Goal: Transaction & Acquisition: Complete application form

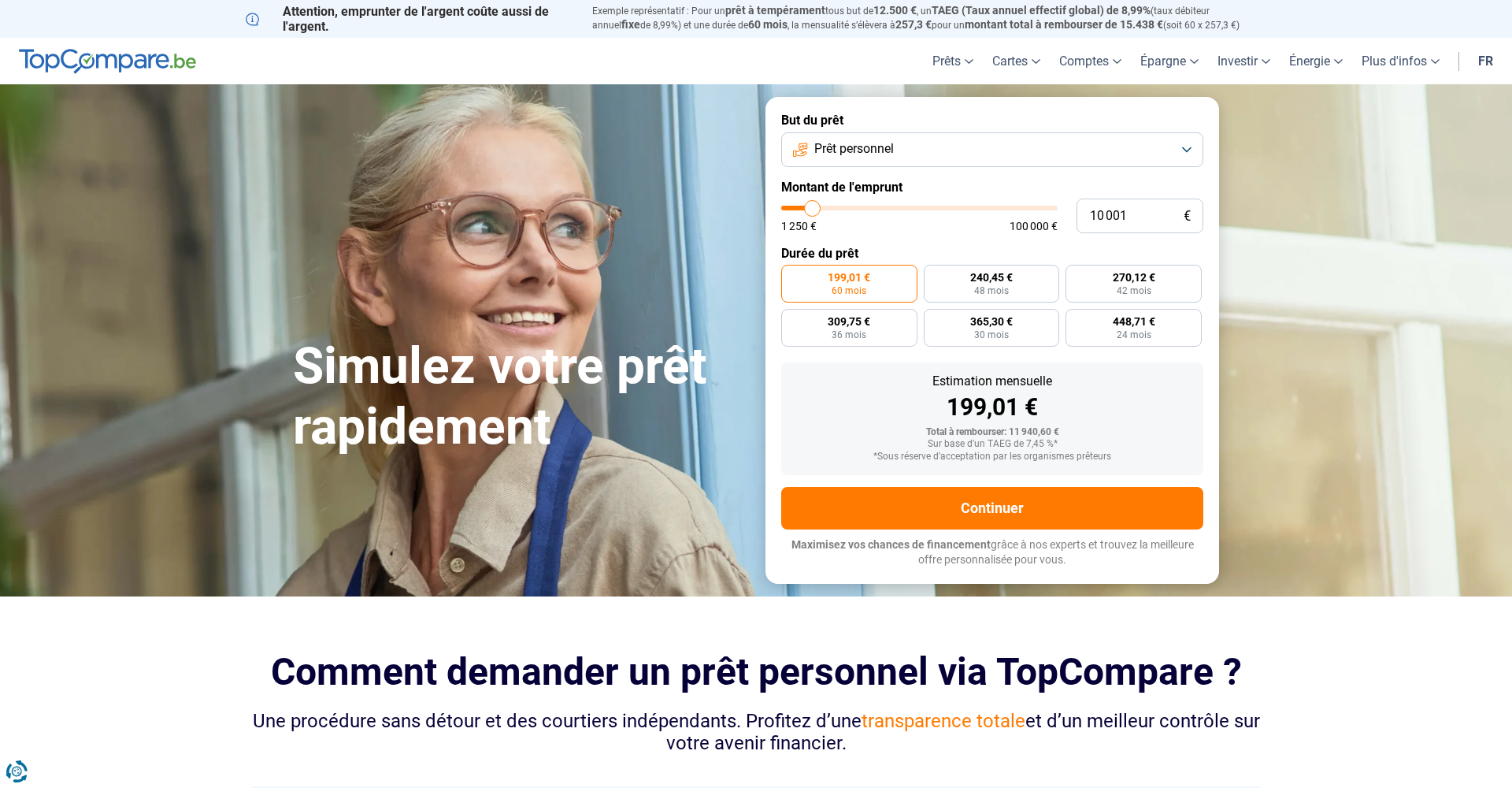
type input "9 500"
type input "9500"
type input "10 250"
type input "10250"
type input "11 250"
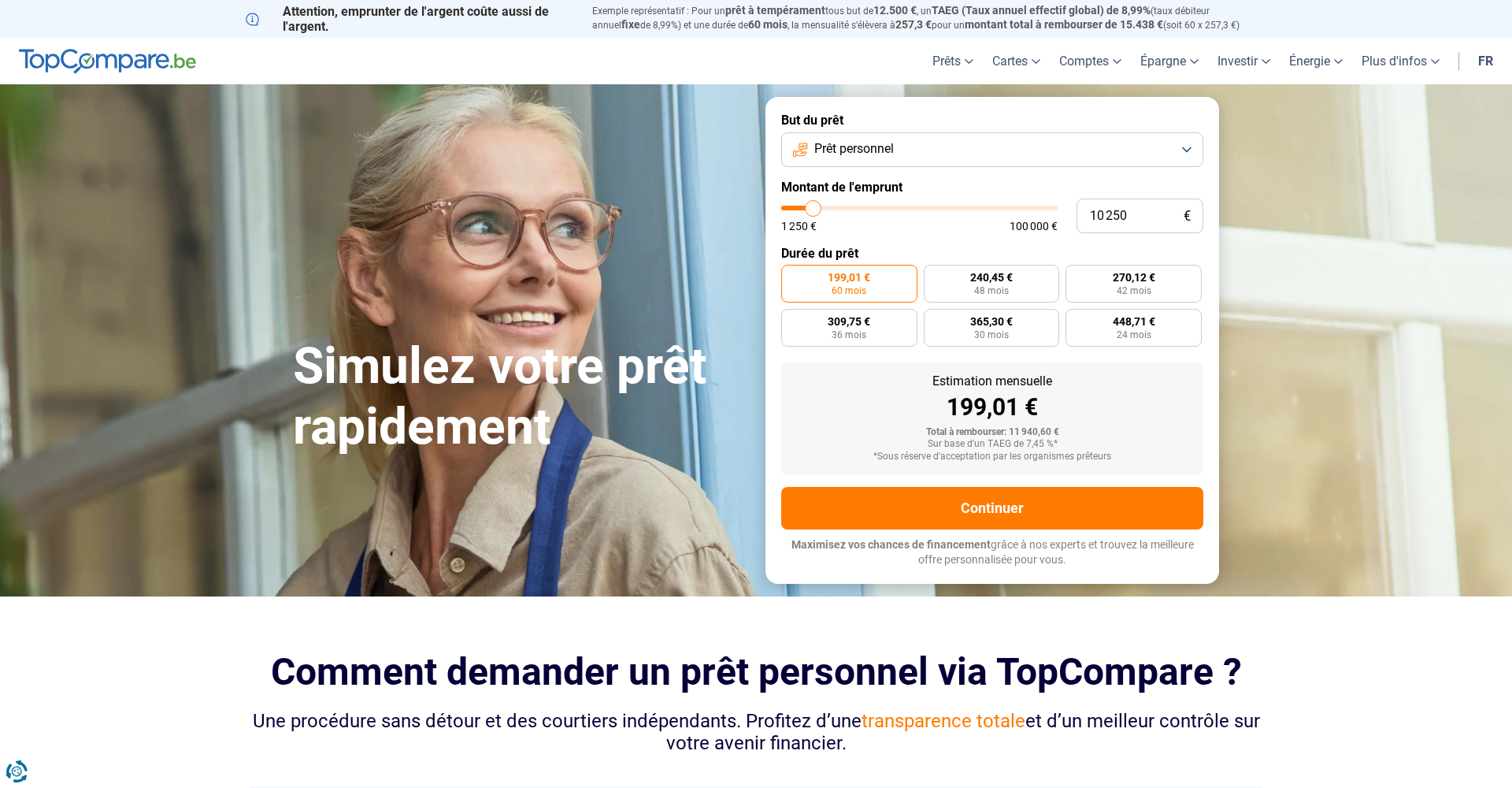
type input "11250"
type input "14 000"
type input "14000"
type input "16 500"
type input "16500"
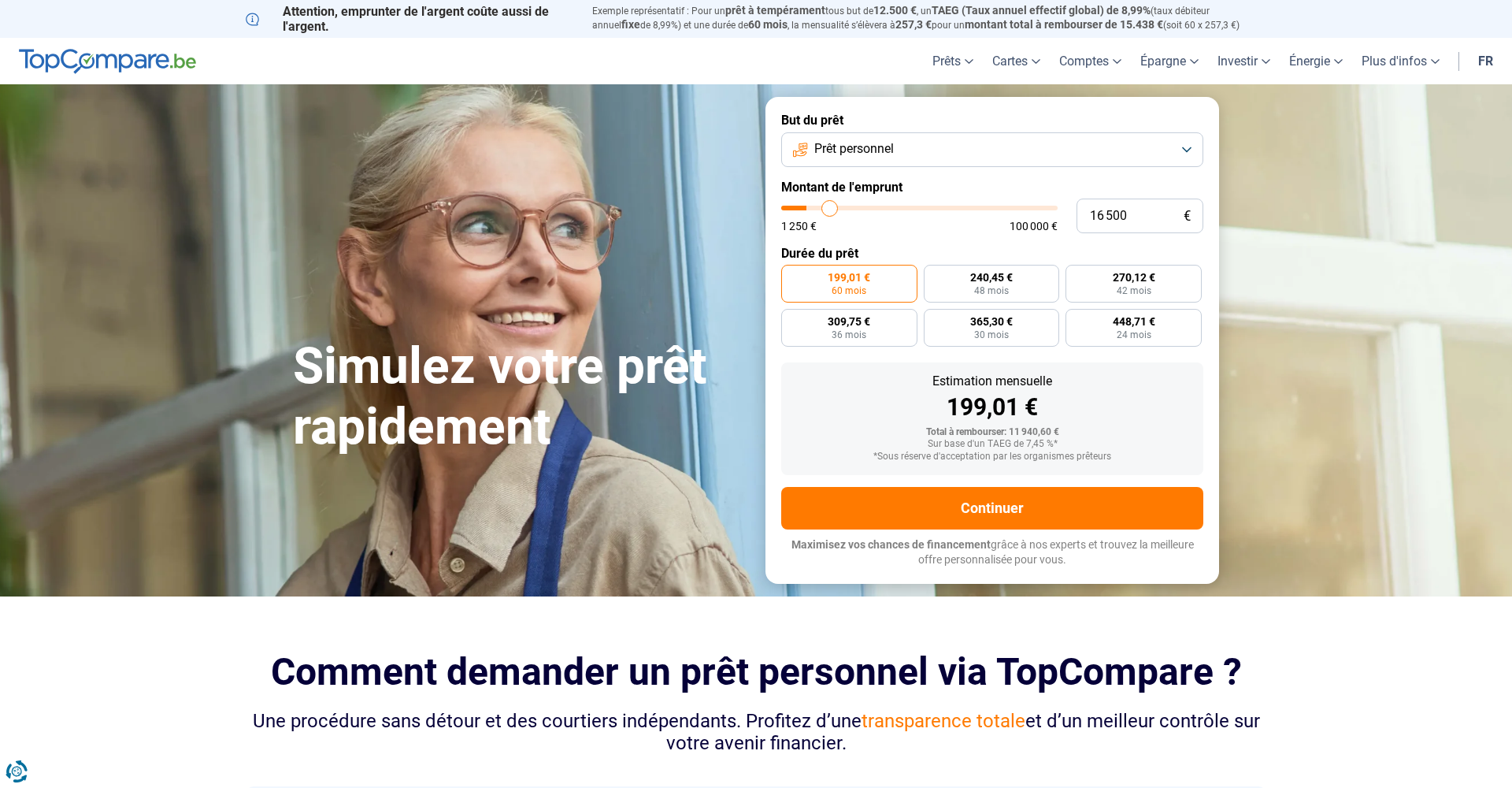
type input "20 750"
type input "20750"
type input "25 750"
type input "25750"
type input "31 750"
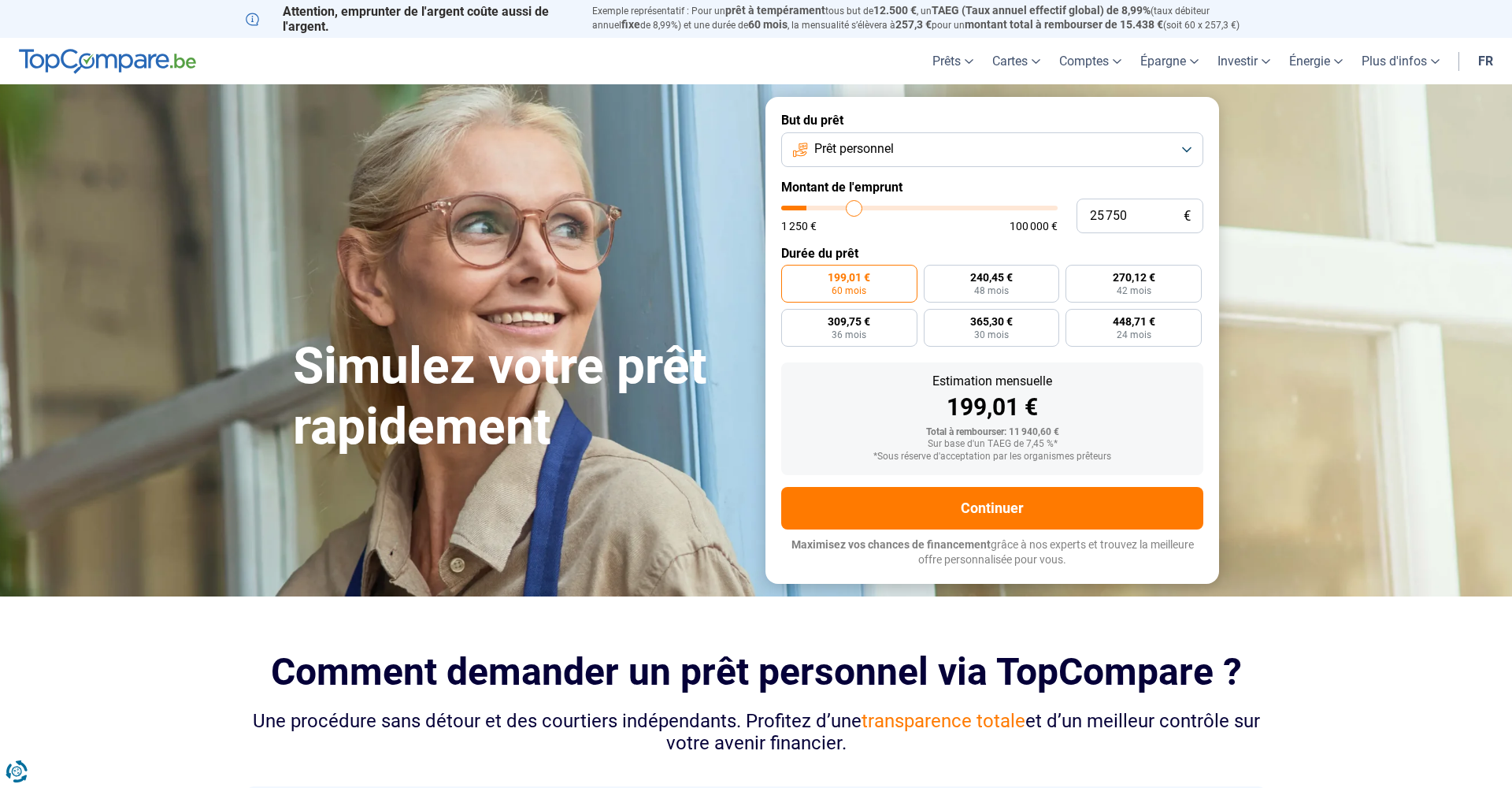
type input "31750"
type input "41 250"
type input "41250"
type input "49 250"
type input "49250"
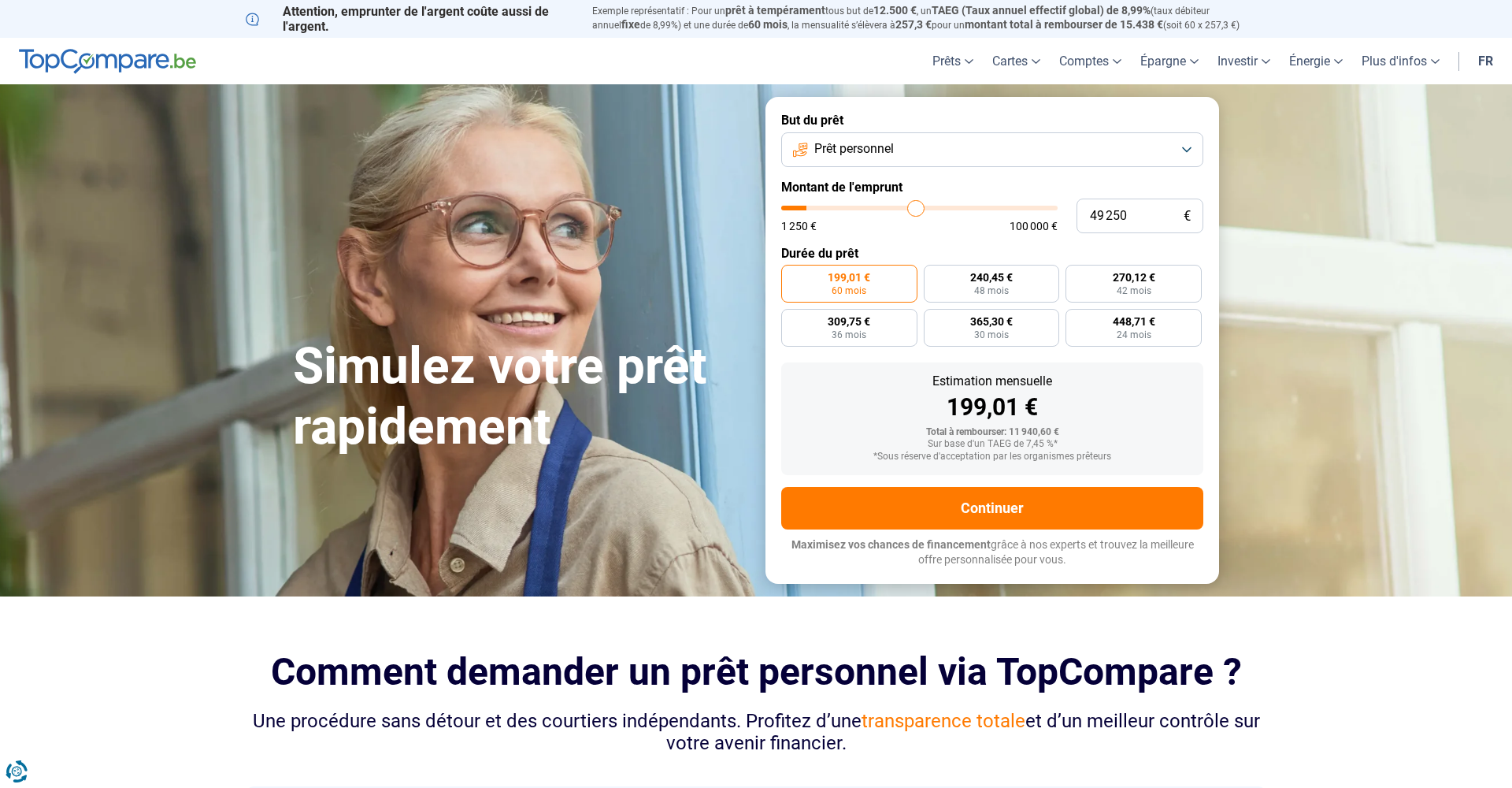
type input "62 500"
type input "62500"
type input "67 750"
type input "67750"
type input "73 500"
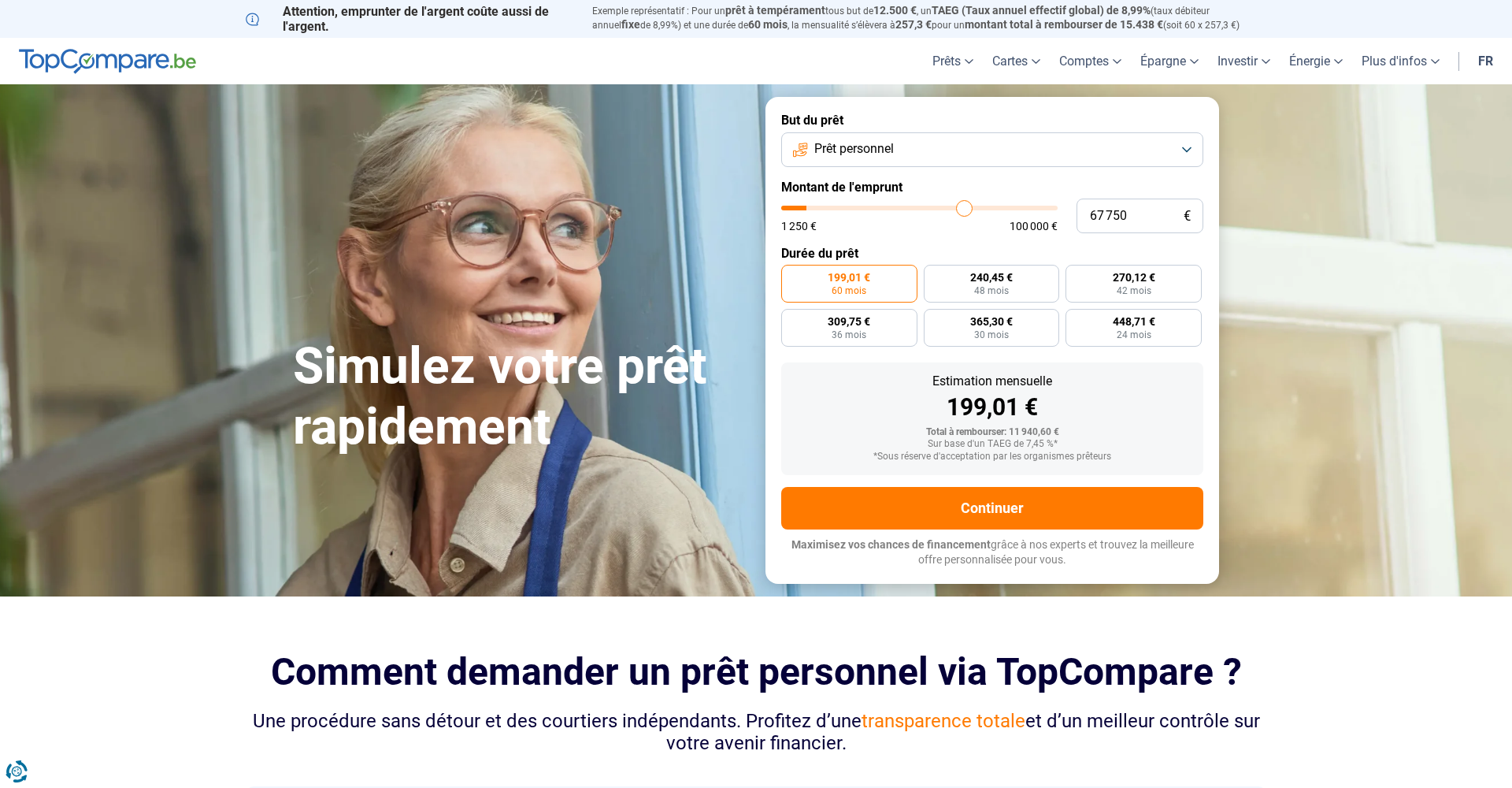
type input "73500"
type input "77 750"
type input "77750"
type input "82 250"
type input "82250"
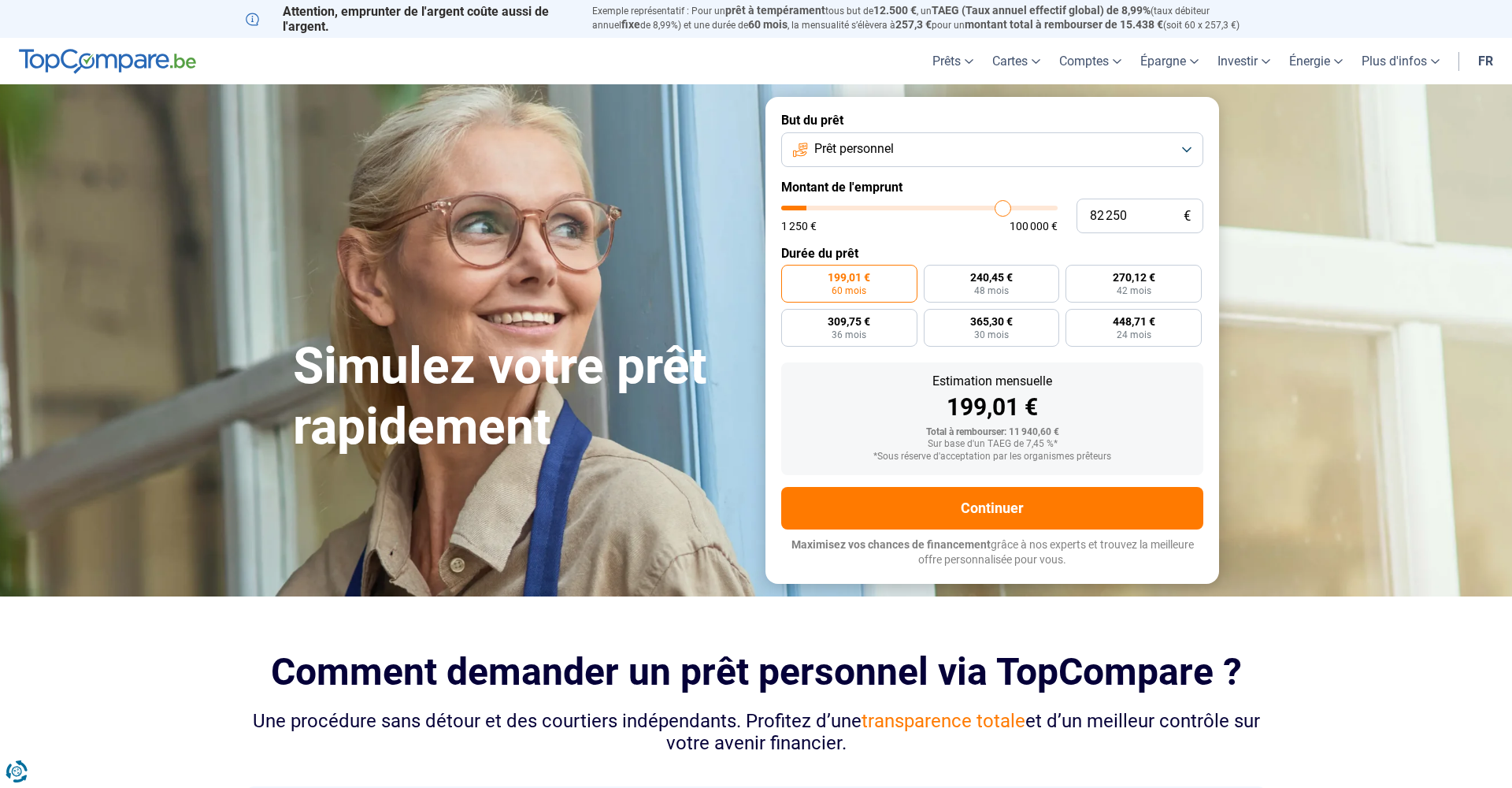
type input "86 250"
type input "86250"
type input "89 250"
type input "89250"
type input "91 500"
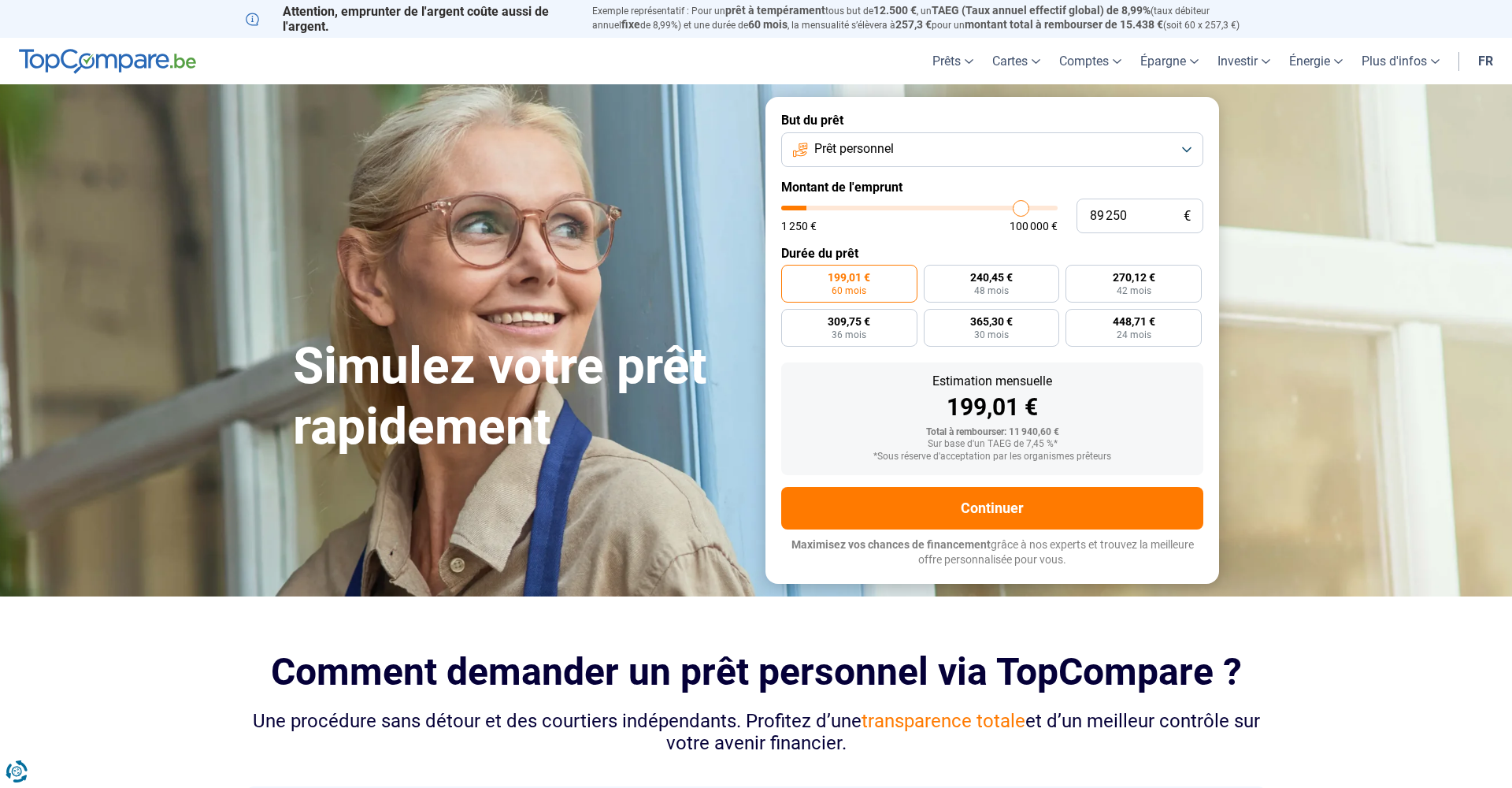
type input "91500"
type input "92 750"
type input "92750"
type input "94 000"
type input "94000"
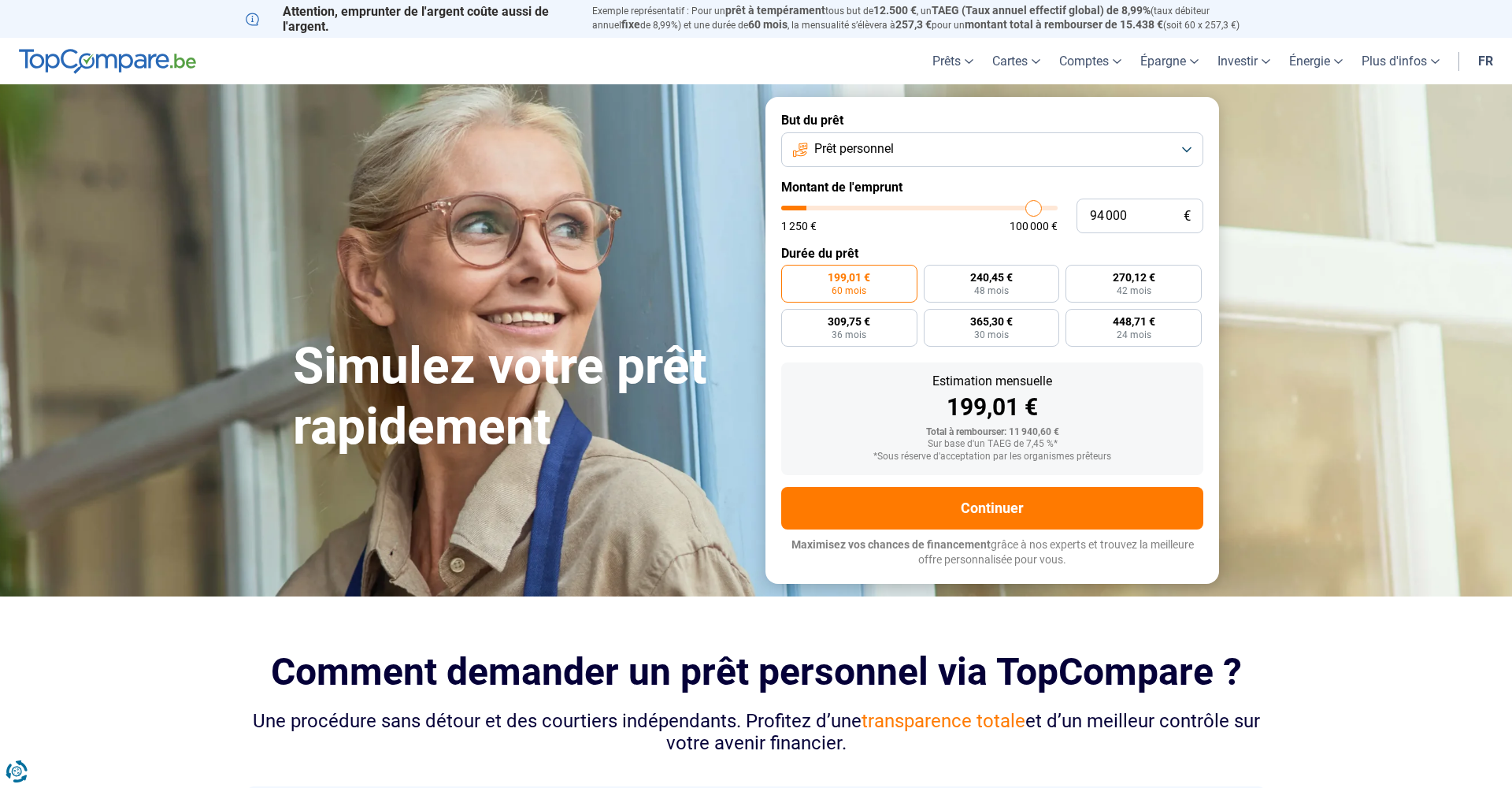
type input "94 750"
type input "94750"
type input "95 500"
type input "95500"
type input "95 750"
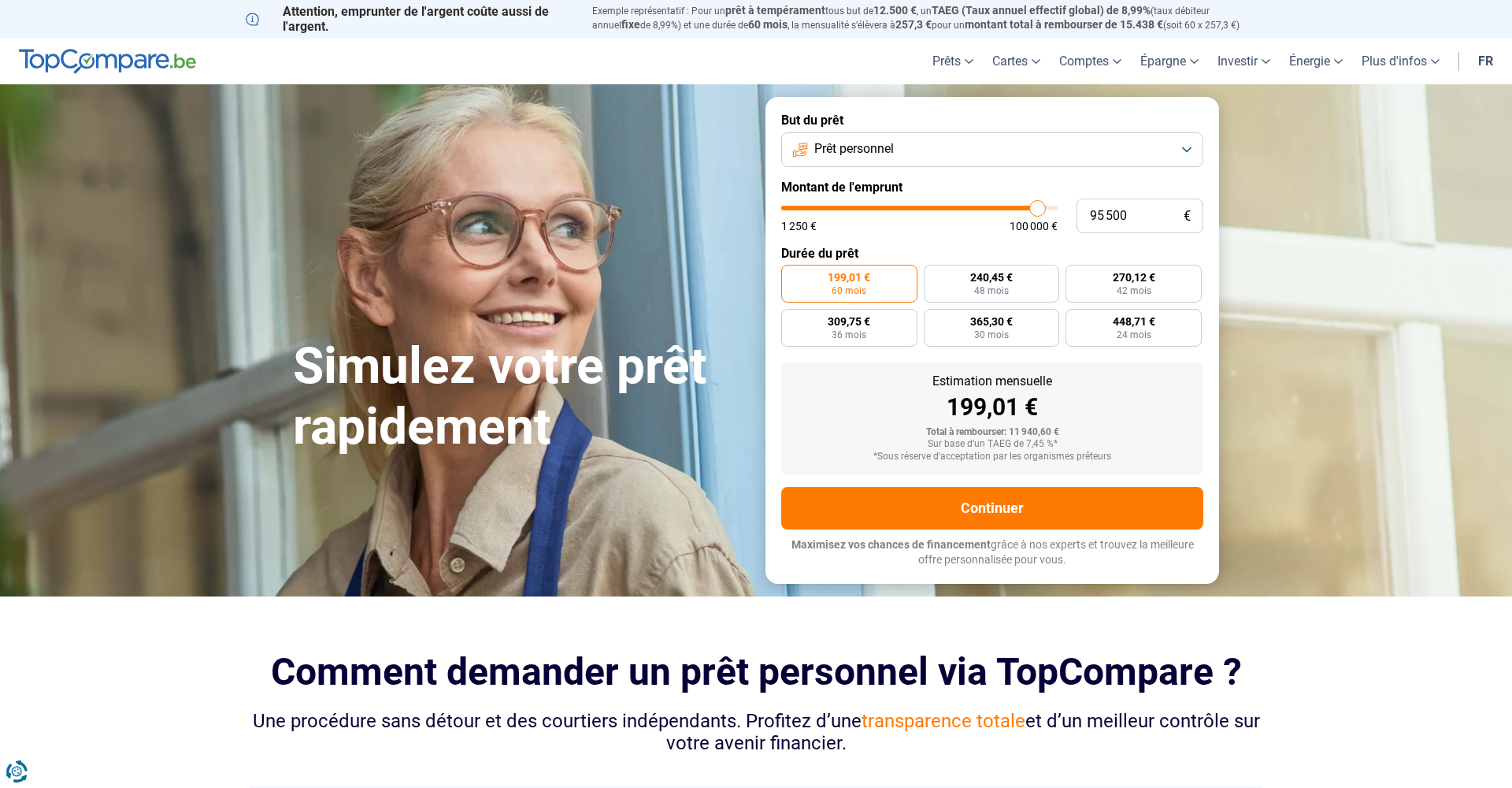
type input "95750"
type input "96 000"
type input "96000"
type input "96 750"
type input "96750"
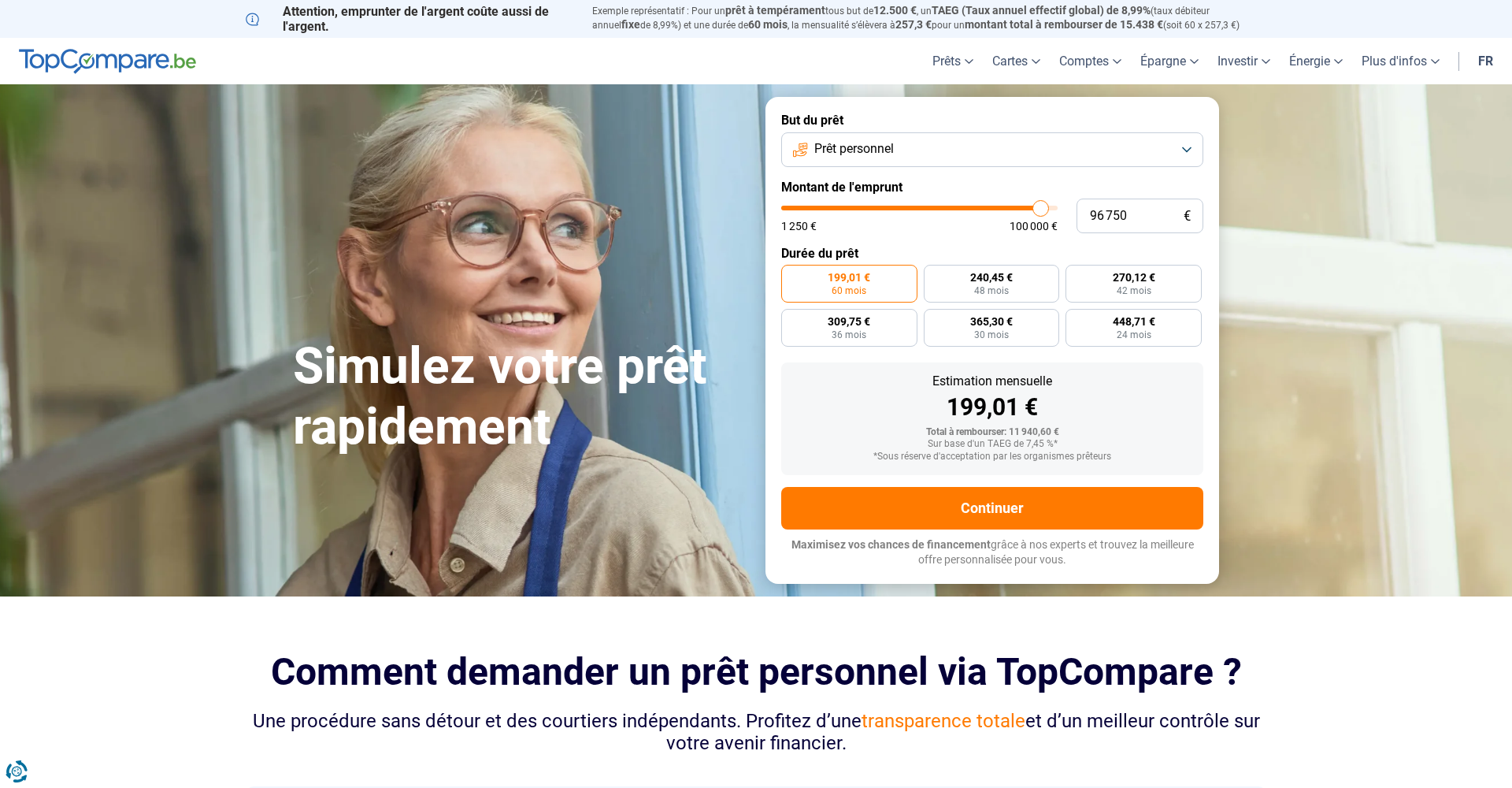
type input "97 000"
type input "97000"
type input "97 250"
type input "97250"
type input "98 000"
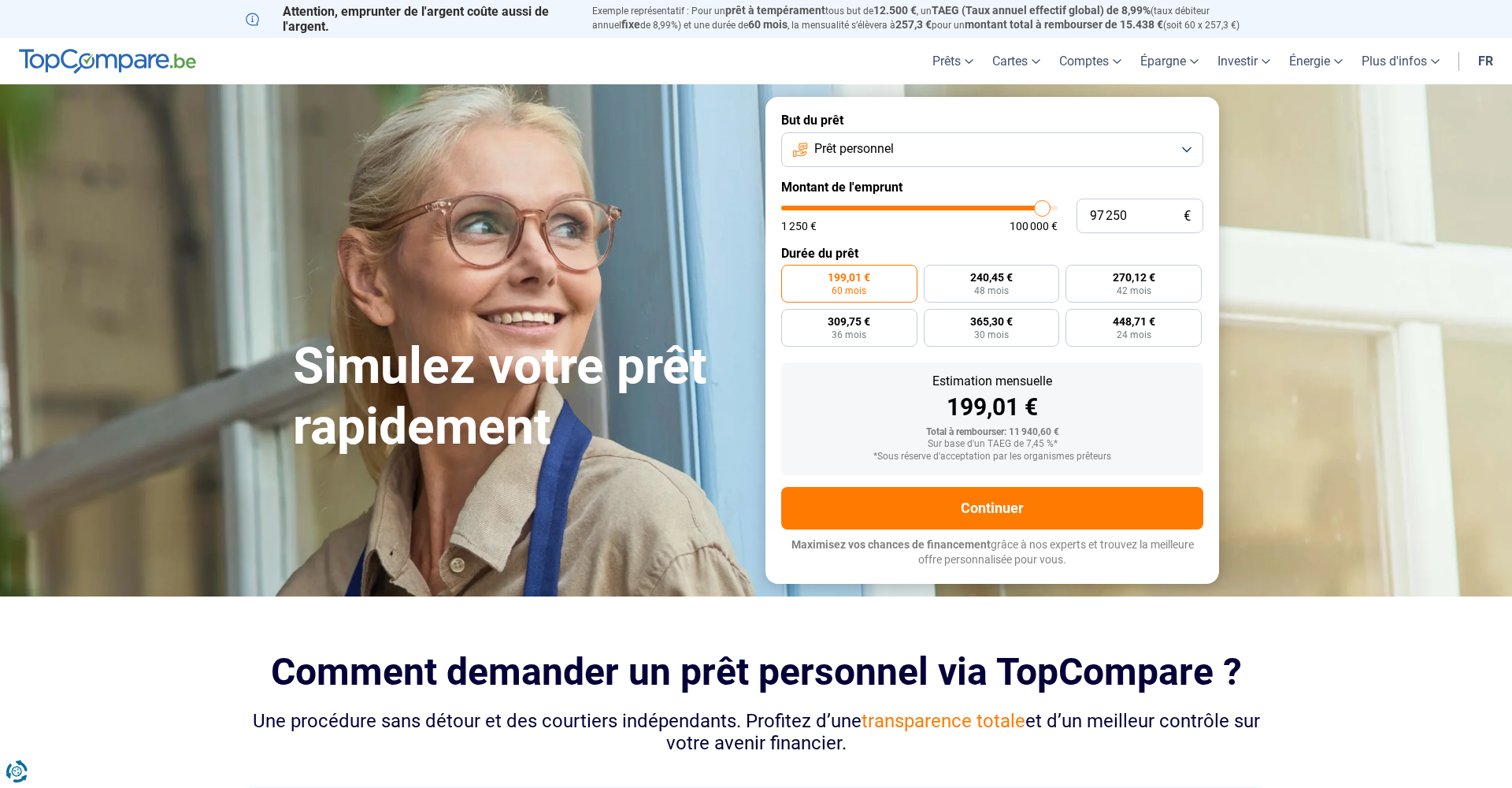
type input "98000"
type input "98 250"
type input "98250"
type input "98 500"
type input "98500"
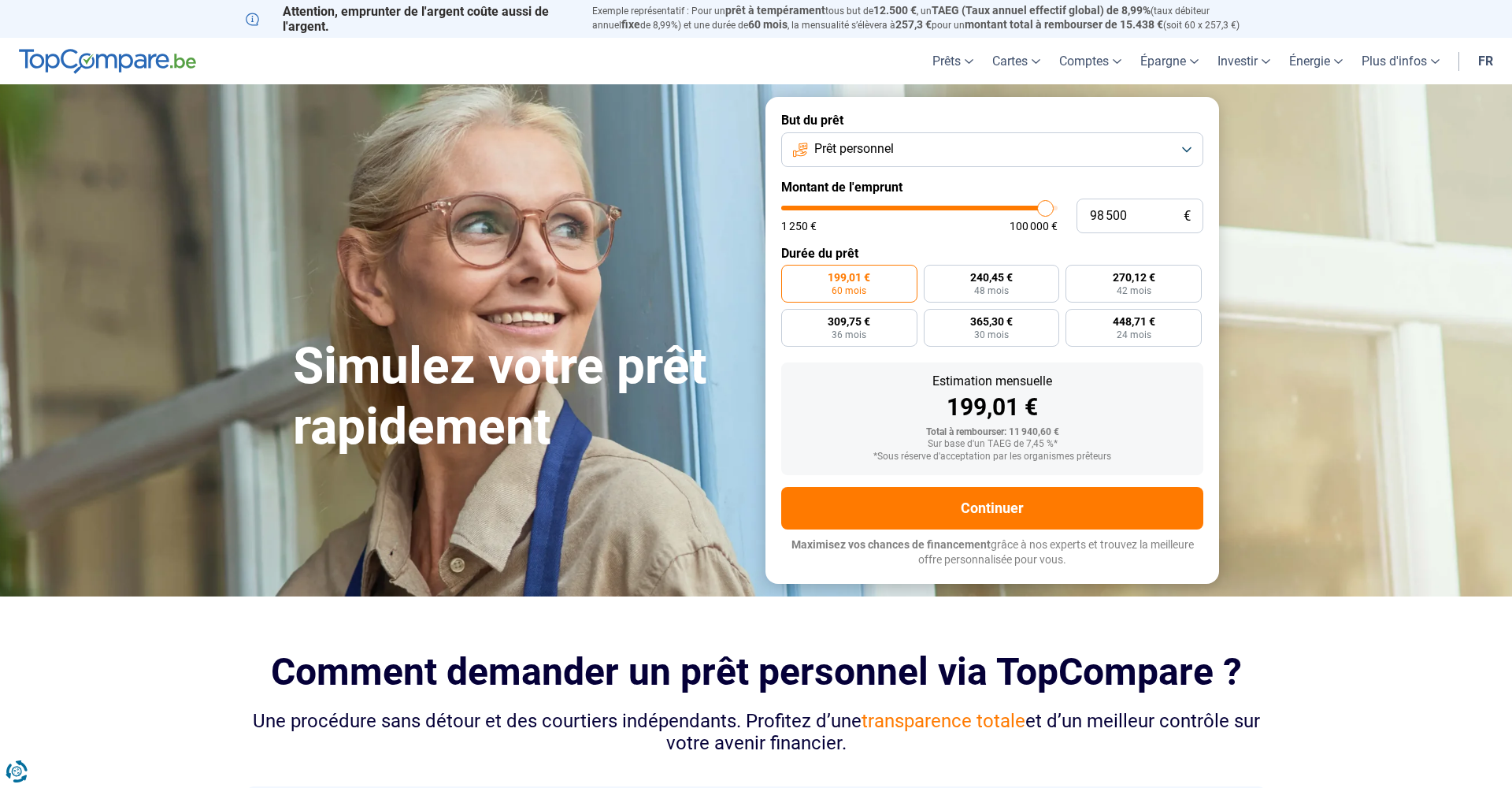
type input "98 750"
type input "98750"
type input "99 250"
type input "99250"
type input "99 500"
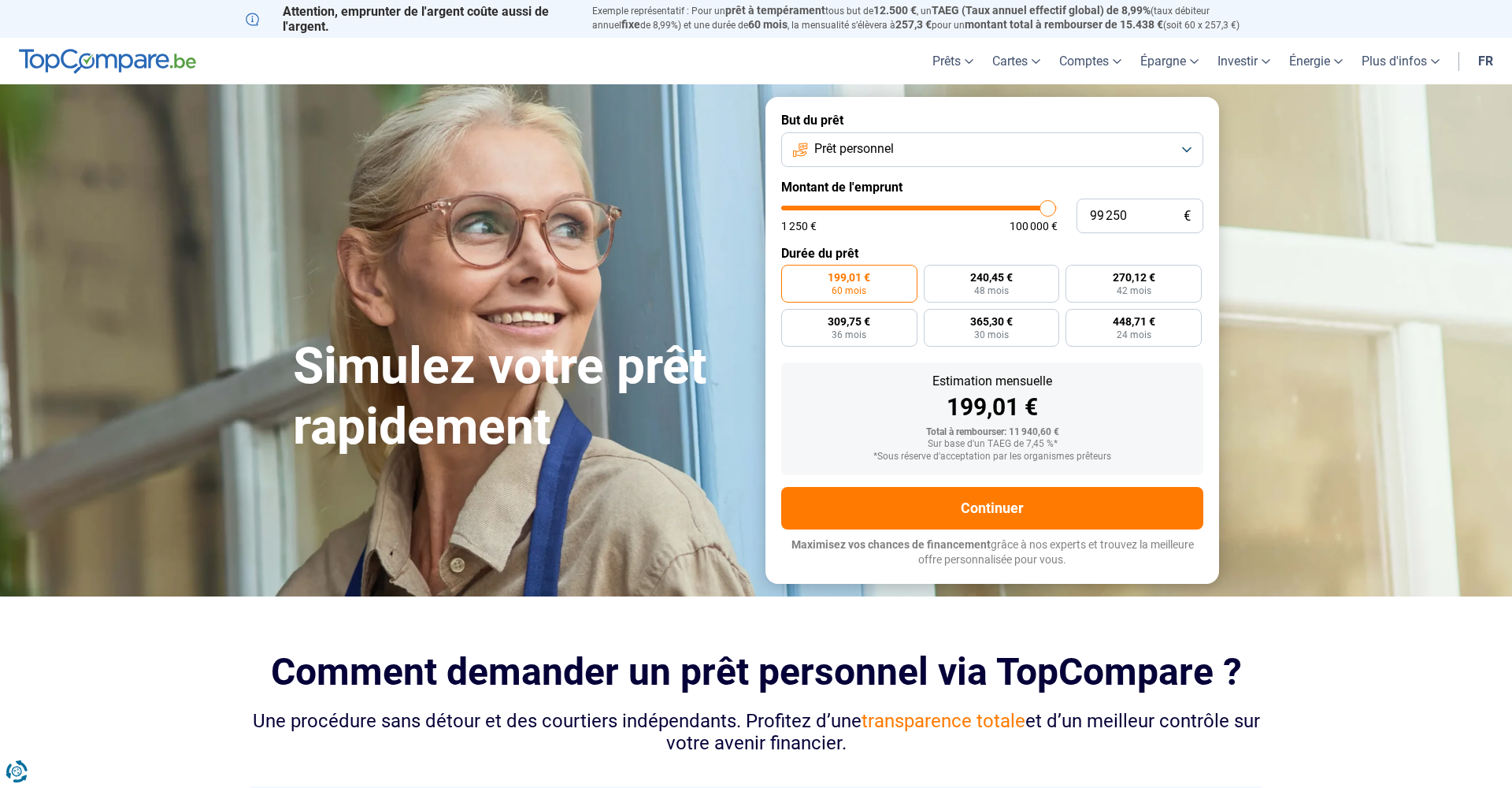
type input "99500"
type input "99 750"
type input "99750"
type input "100 000"
drag, startPoint x: 814, startPoint y: 210, endPoint x: 1060, endPoint y: 213, distance: 246.0
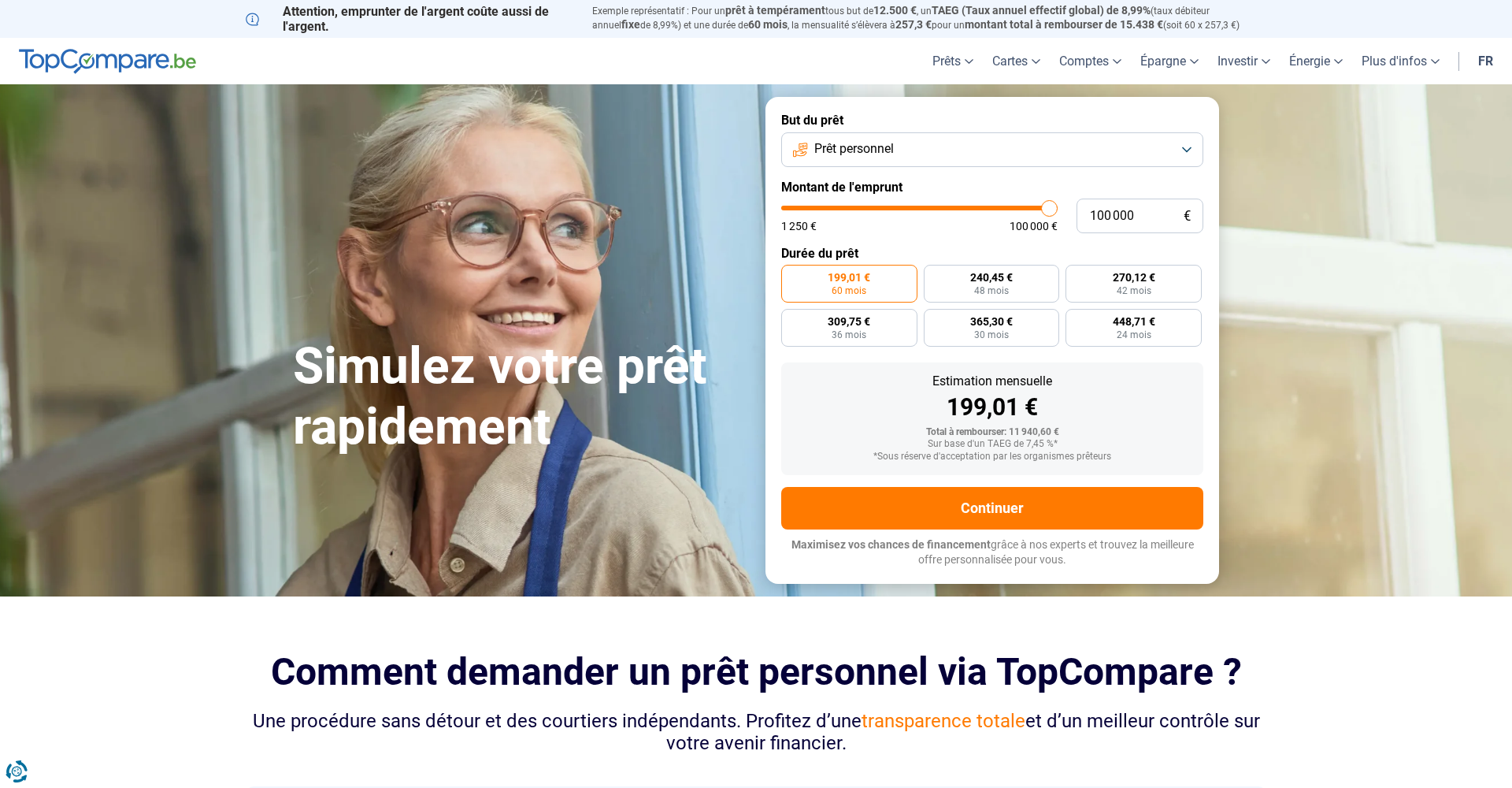
type input "100000"
click at [1060, 213] on div "100 000 € 1 250 € 100 000 €" at bounding box center [993, 216] width 422 height 35
radio input "false"
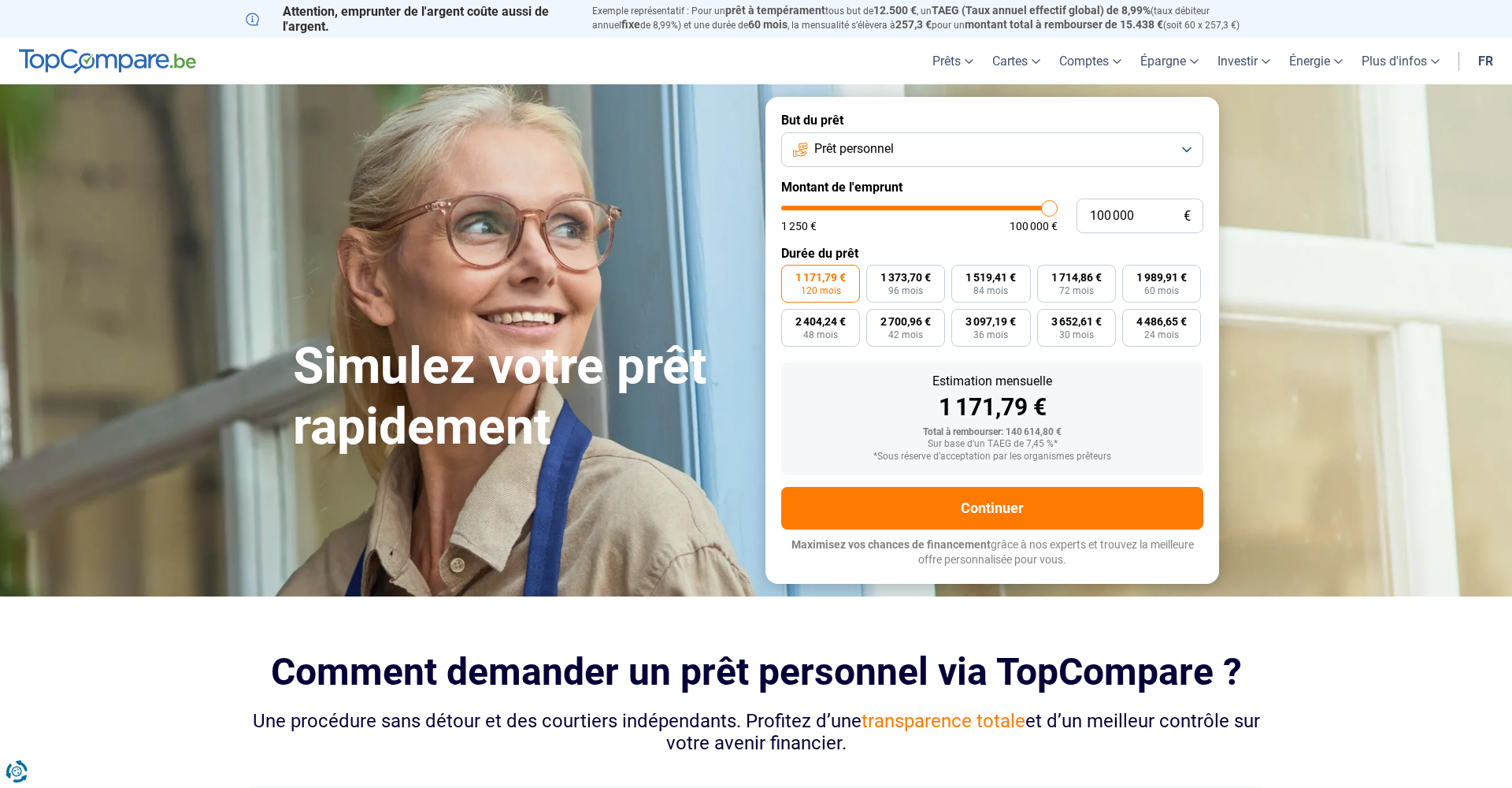
click at [892, 243] on form "But du prêt Prêt personnel Montant de l'emprunt 100 000 € 1 250 € 100 000 € Dur…" at bounding box center [993, 340] width 454 height 487
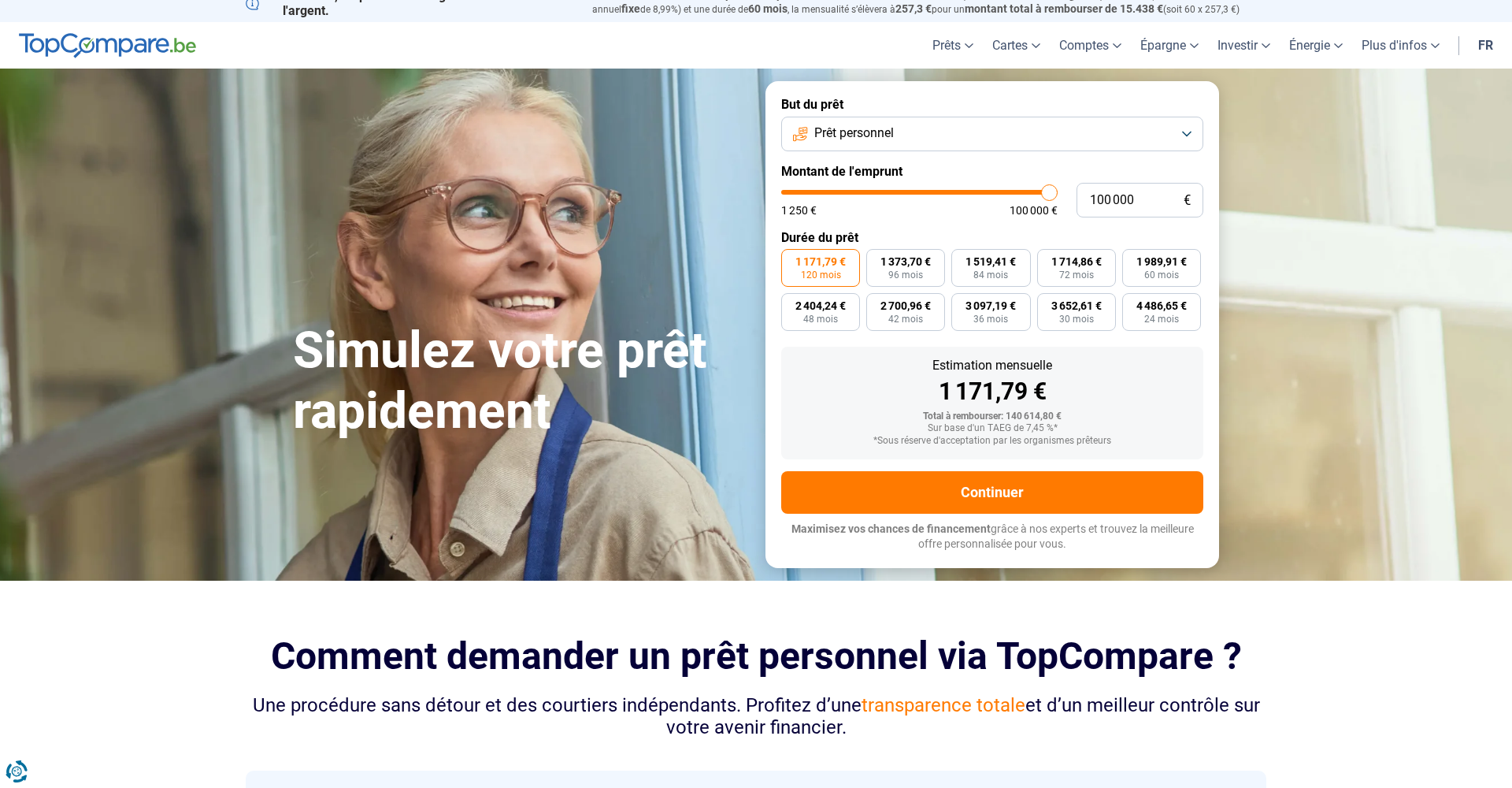
click at [913, 140] on button "Prêt personnel" at bounding box center [993, 134] width 422 height 35
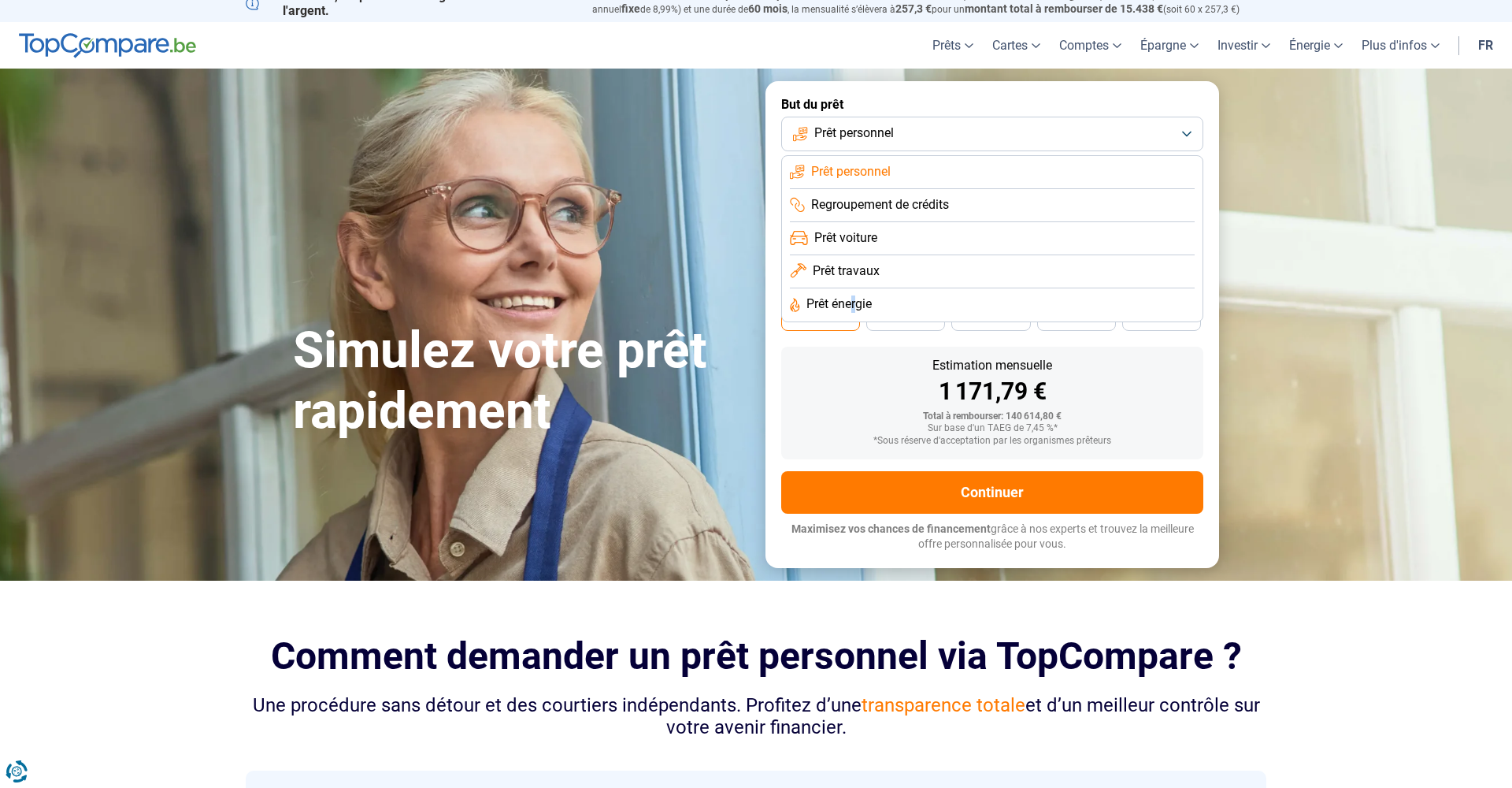
click at [854, 298] on span "Prêt énergie" at bounding box center [840, 304] width 66 height 17
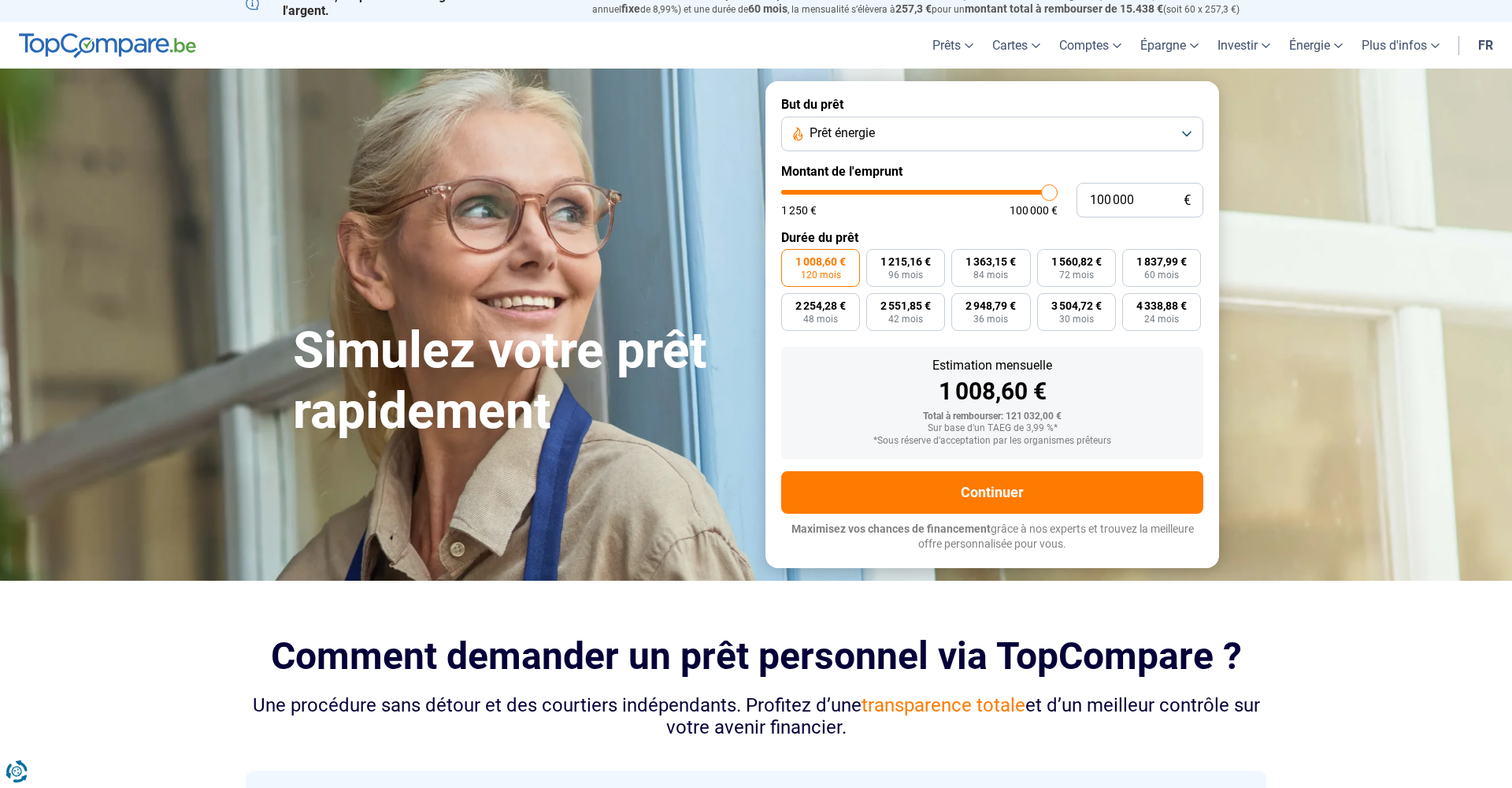
scroll to position [0, 0]
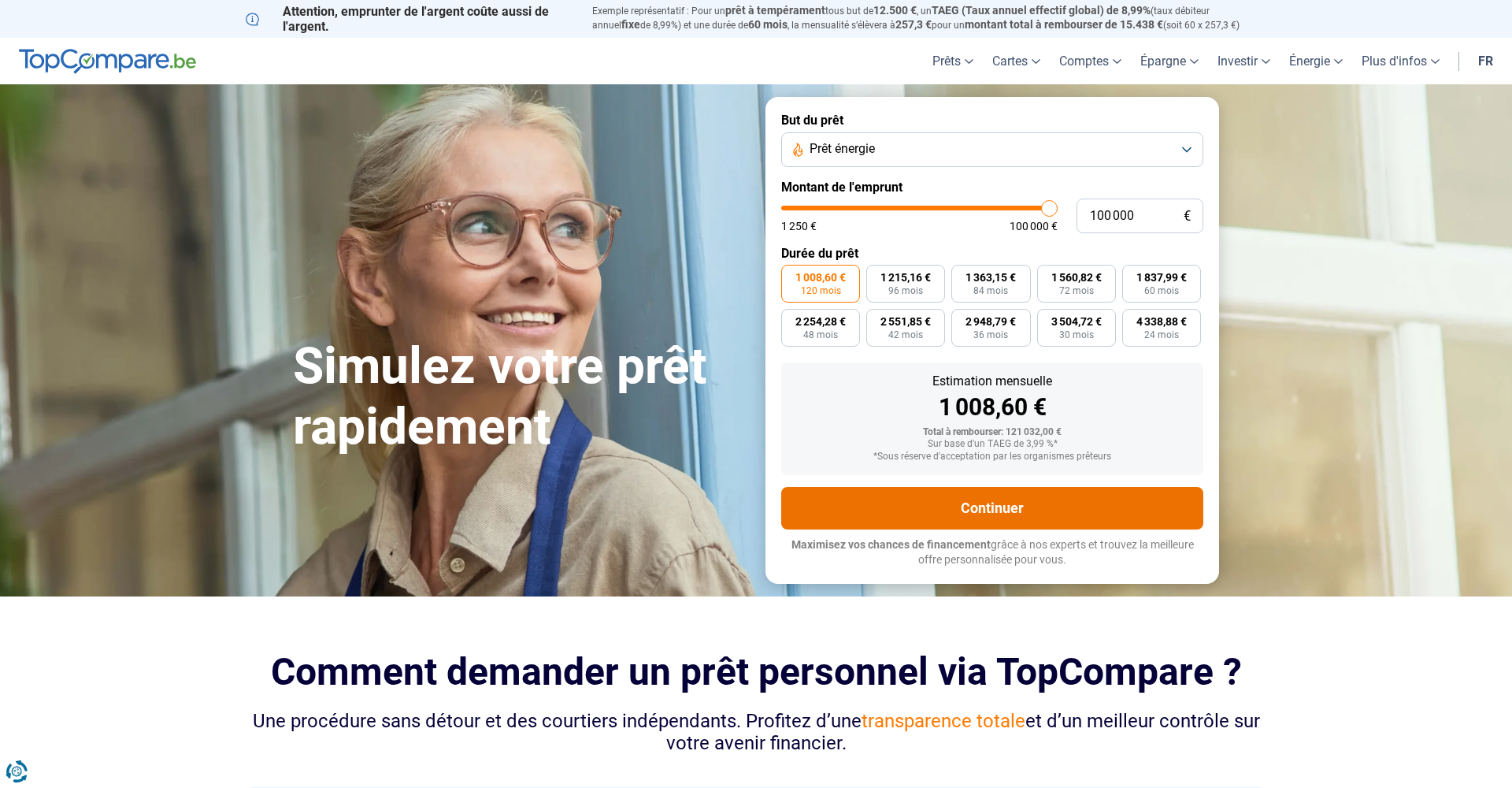
click at [951, 507] on button "Continuer" at bounding box center [993, 507] width 422 height 42
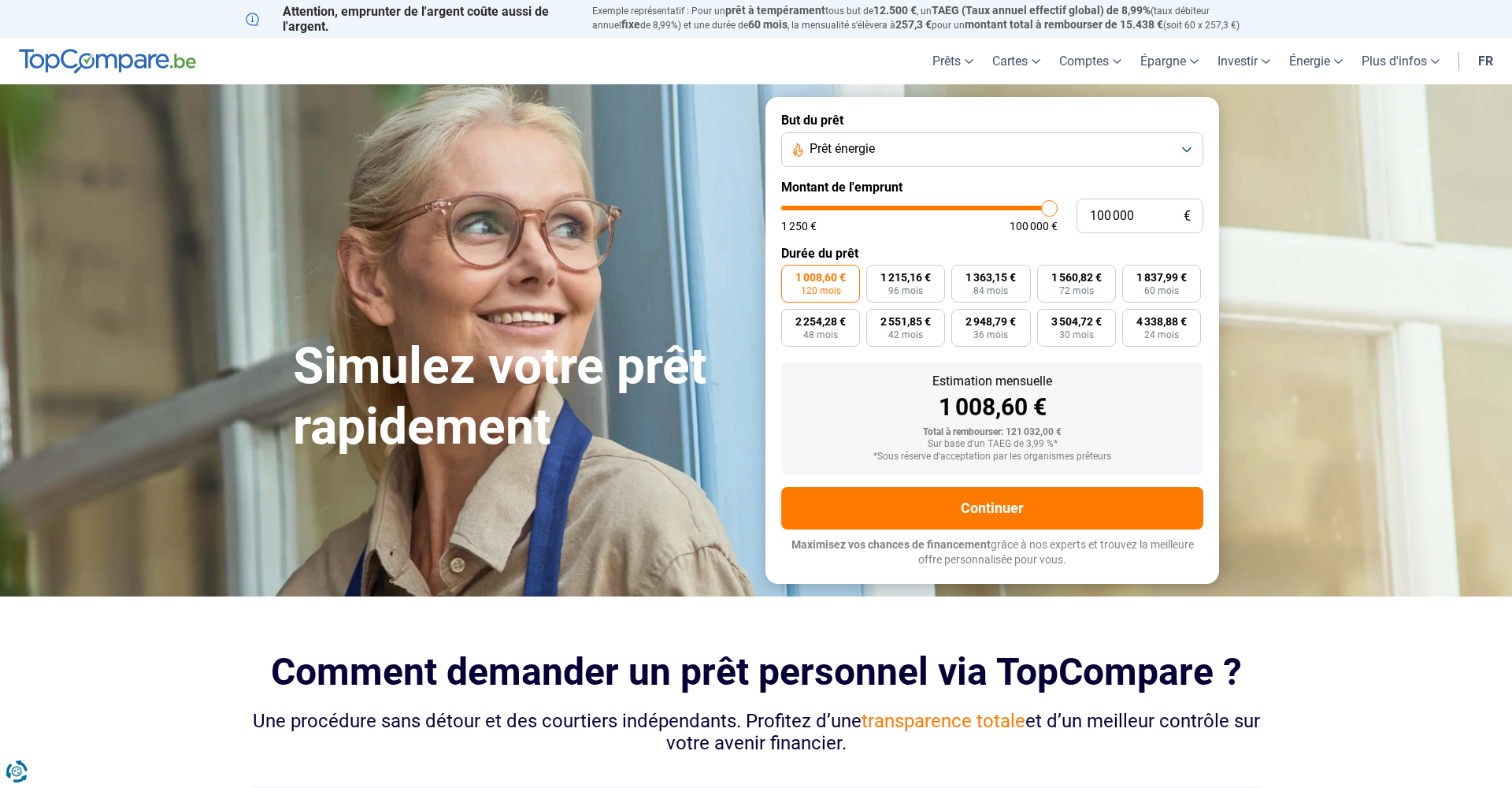
drag, startPoint x: 804, startPoint y: 67, endPoint x: 812, endPoint y: 66, distance: 8.1
click at [805, 66] on header "Prêts Prêt personnel Prêt hypothécaire Prêt voiture Prêt travaux Cartes Cartes …" at bounding box center [756, 61] width 1512 height 47
click at [841, 60] on header "Prêts Prêt personnel Prêt hypothécaire Prêt voiture Prêt travaux Cartes Cartes …" at bounding box center [756, 61] width 1512 height 47
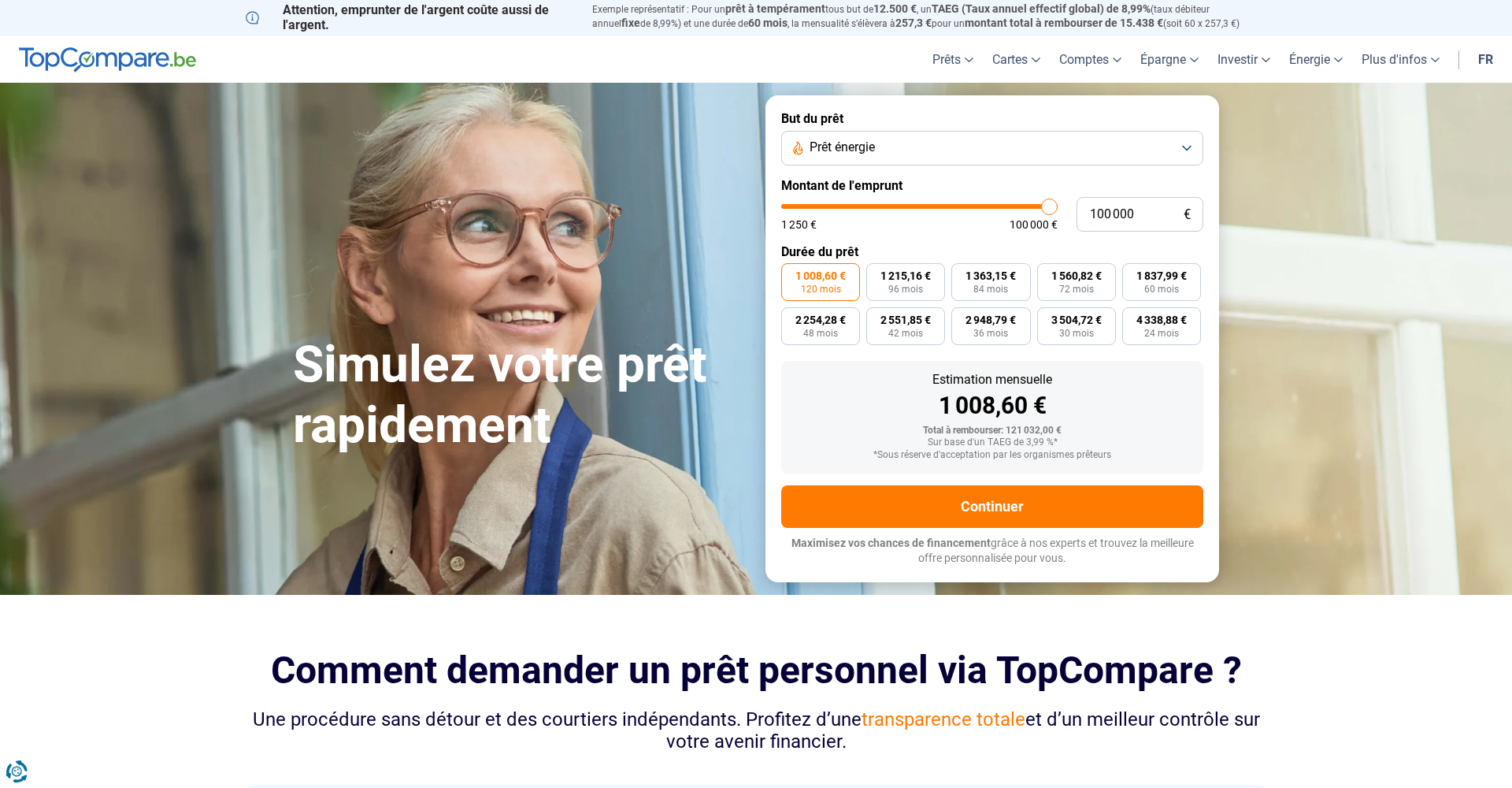
click at [775, 378] on form "But du prêt Prêt énergie Montant de l'emprunt 100 000 € 1 250 € 100 000 € Durée…" at bounding box center [993, 339] width 454 height 487
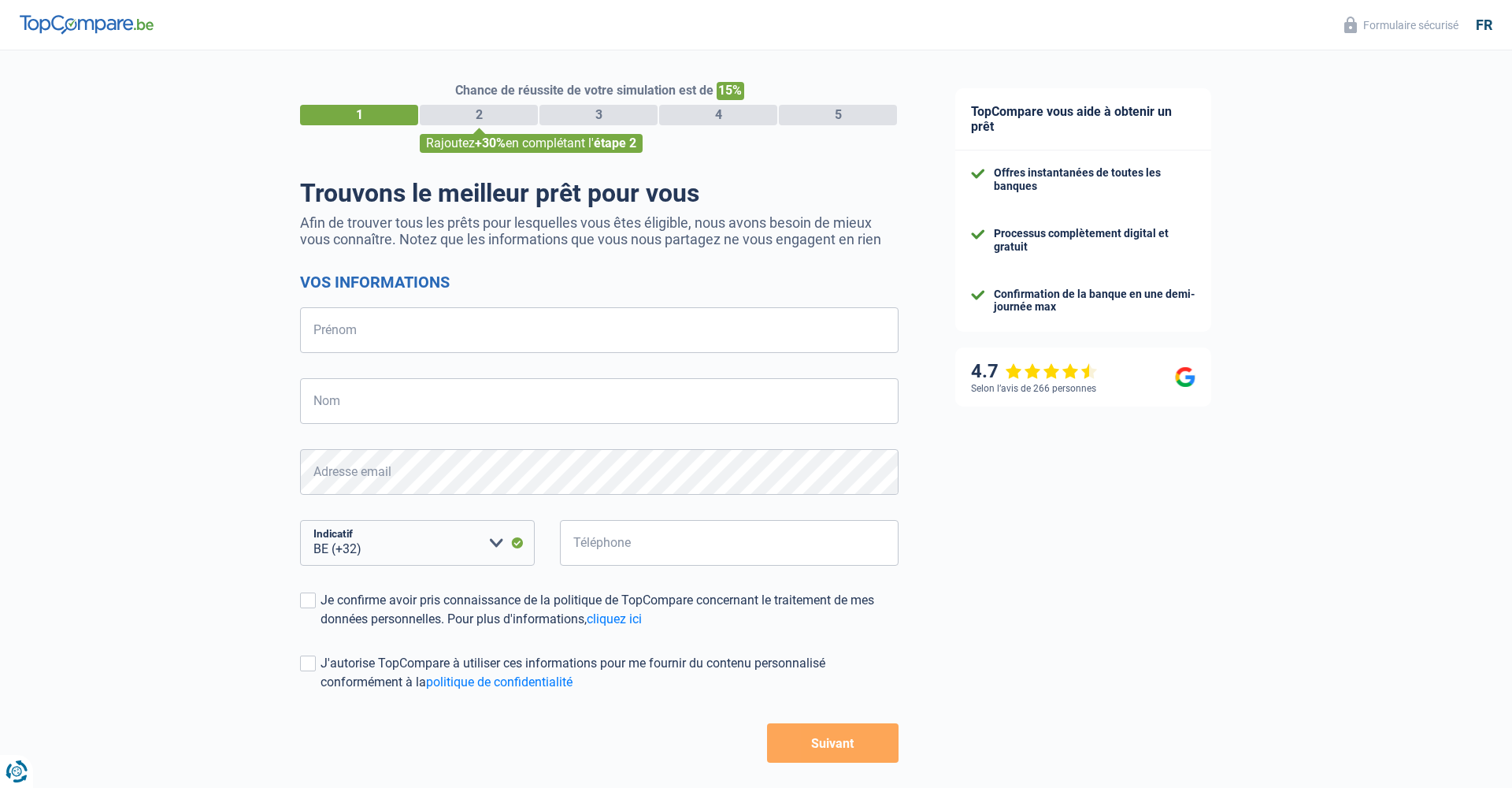
select select "32"
